Goal: Task Accomplishment & Management: Use online tool/utility

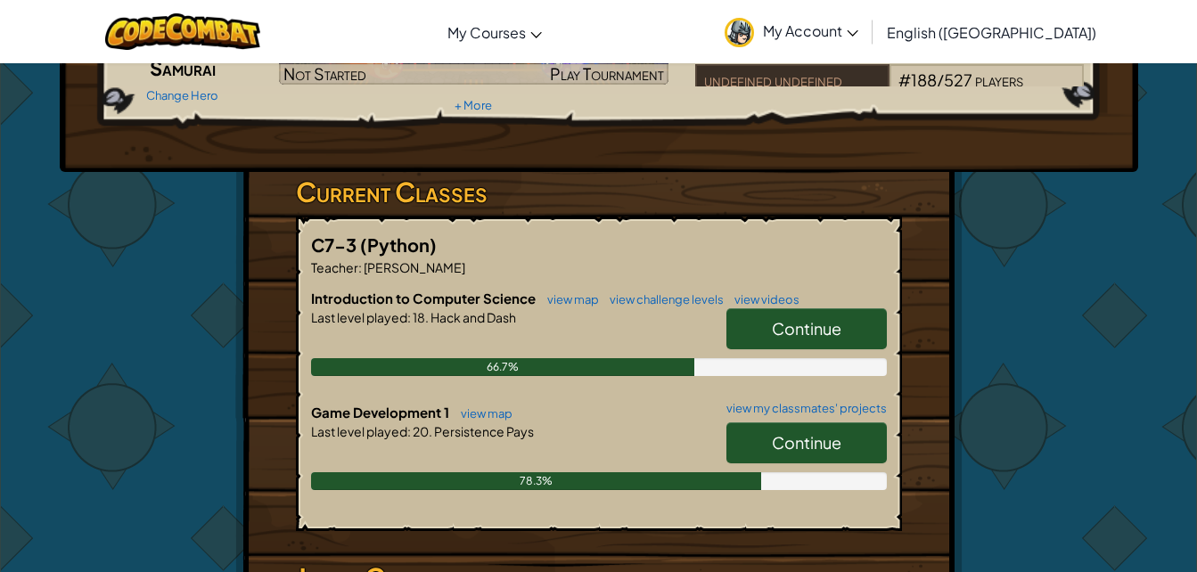
scroll to position [242, 0]
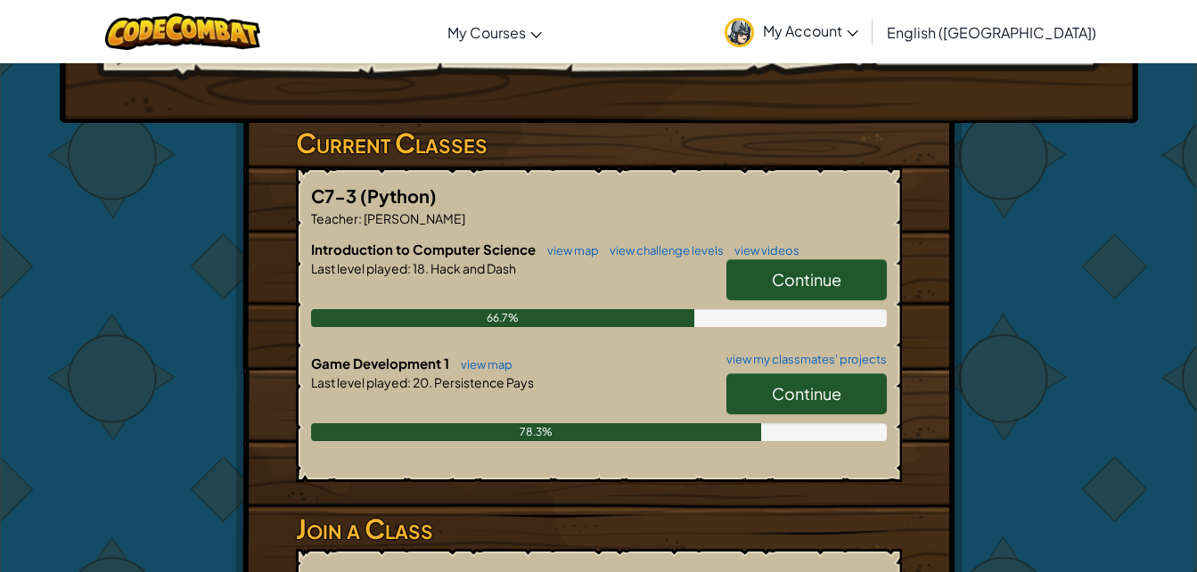
click at [783, 404] on link "Continue" at bounding box center [806, 393] width 160 height 41
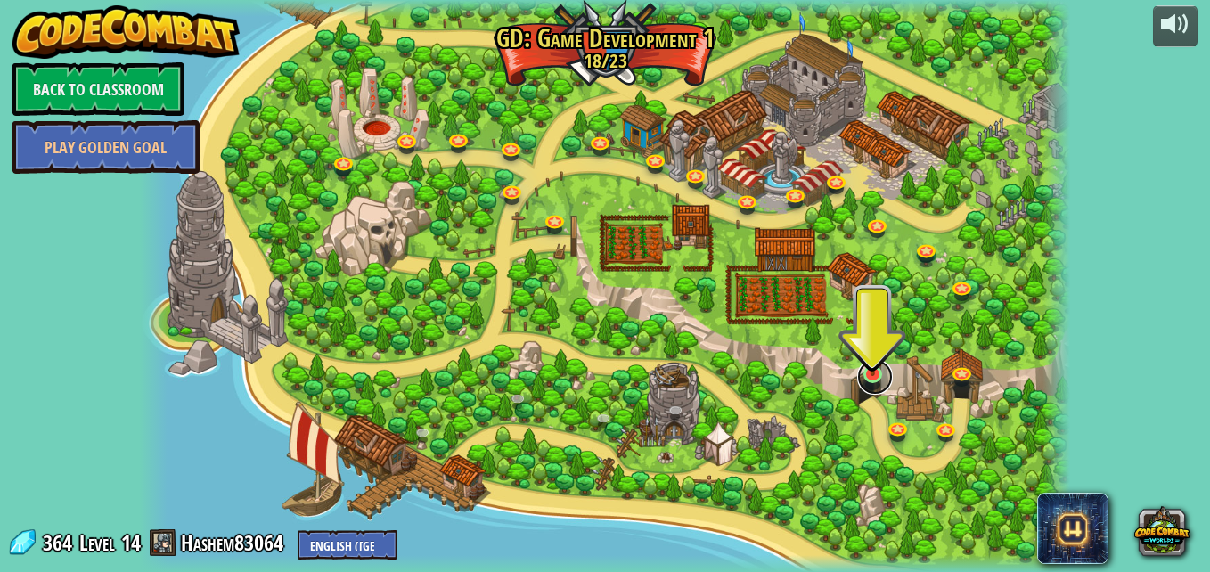
click at [889, 375] on link at bounding box center [875, 377] width 36 height 36
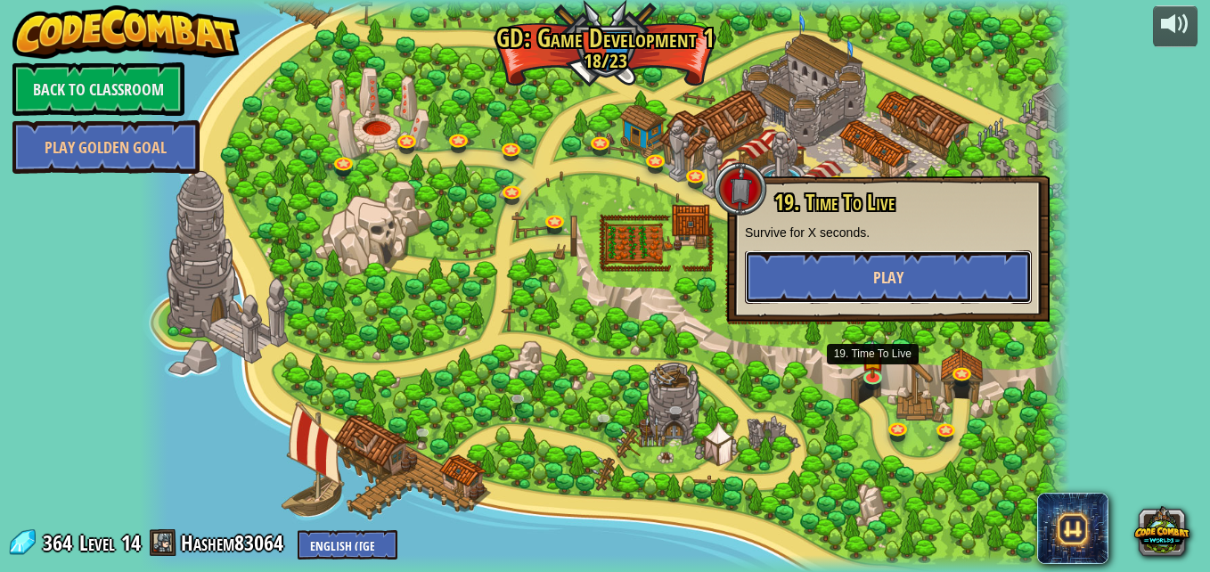
click at [844, 269] on button "Play" at bounding box center [888, 276] width 287 height 53
